Goal: Information Seeking & Learning: Learn about a topic

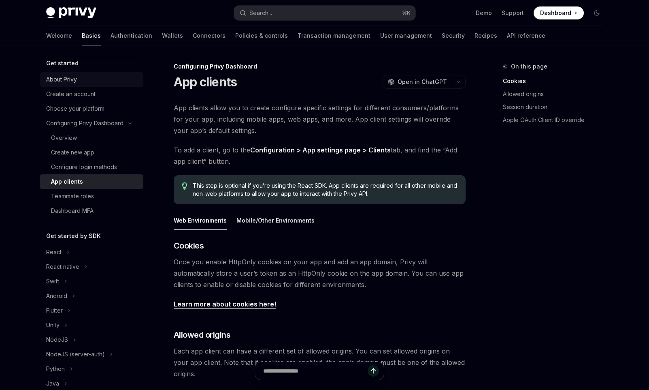
click at [70, 83] on div "About Privy" at bounding box center [61, 80] width 31 height 10
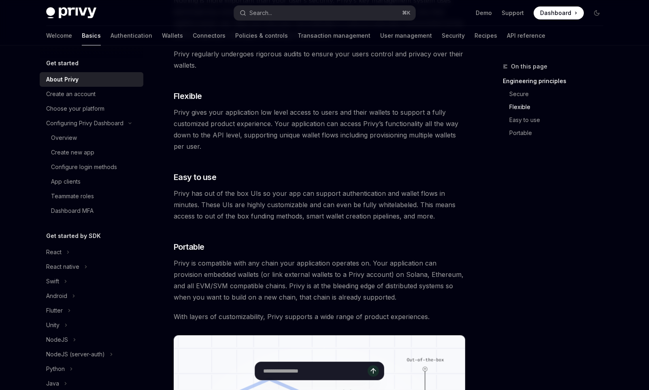
scroll to position [313, 0]
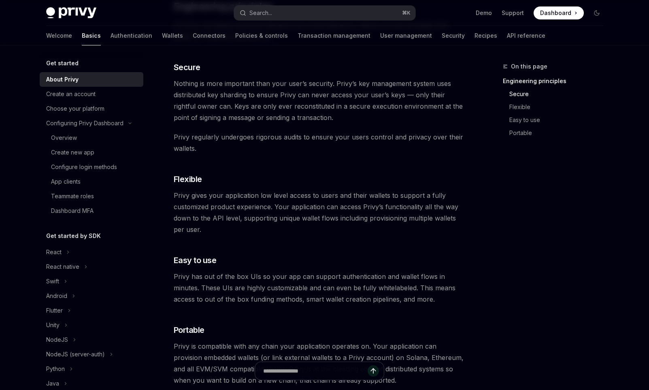
click at [77, 12] on img at bounding box center [71, 12] width 50 height 11
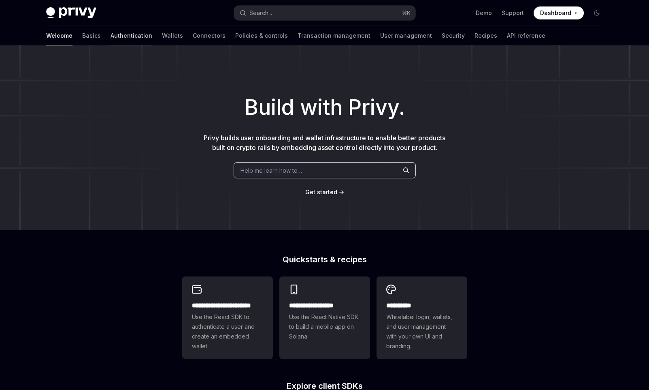
click at [111, 37] on link "Authentication" at bounding box center [132, 35] width 42 height 19
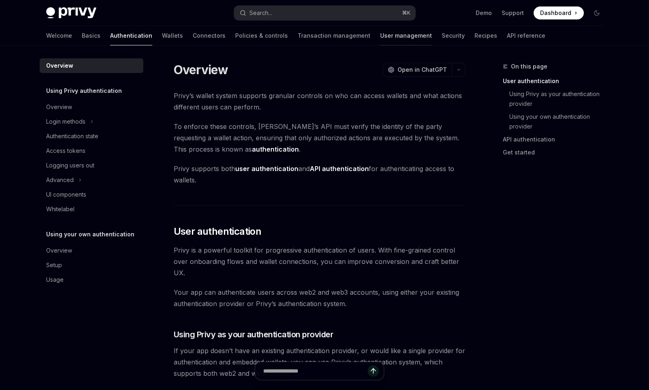
click at [380, 39] on link "User management" at bounding box center [406, 35] width 52 height 19
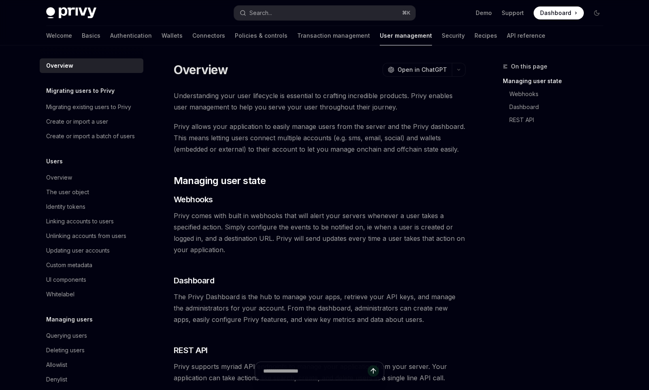
scroll to position [124, 0]
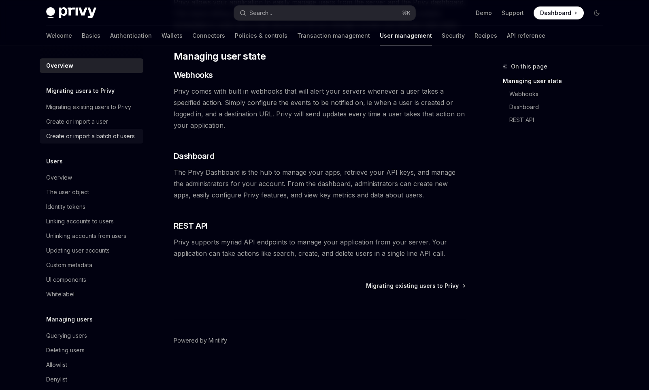
click at [99, 134] on div "Create or import a batch of users" at bounding box center [90, 136] width 89 height 10
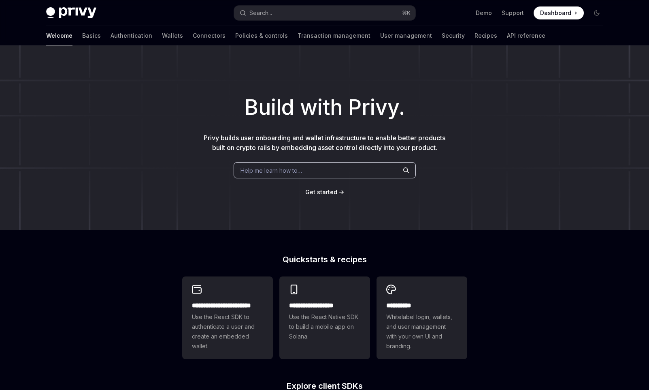
click at [367, 99] on h1 "Build with Privy." at bounding box center [324, 108] width 623 height 32
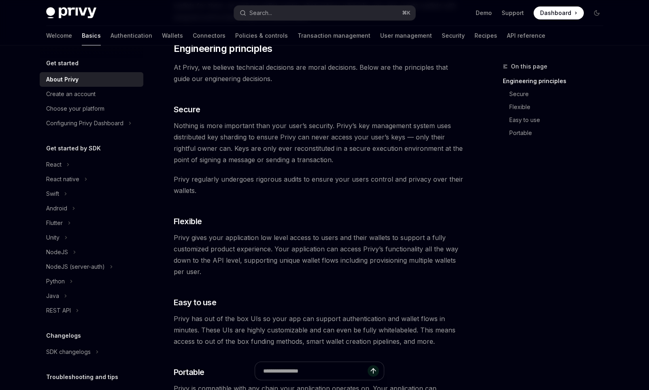
type textarea "*"
